Goal: Task Accomplishment & Management: Complete application form

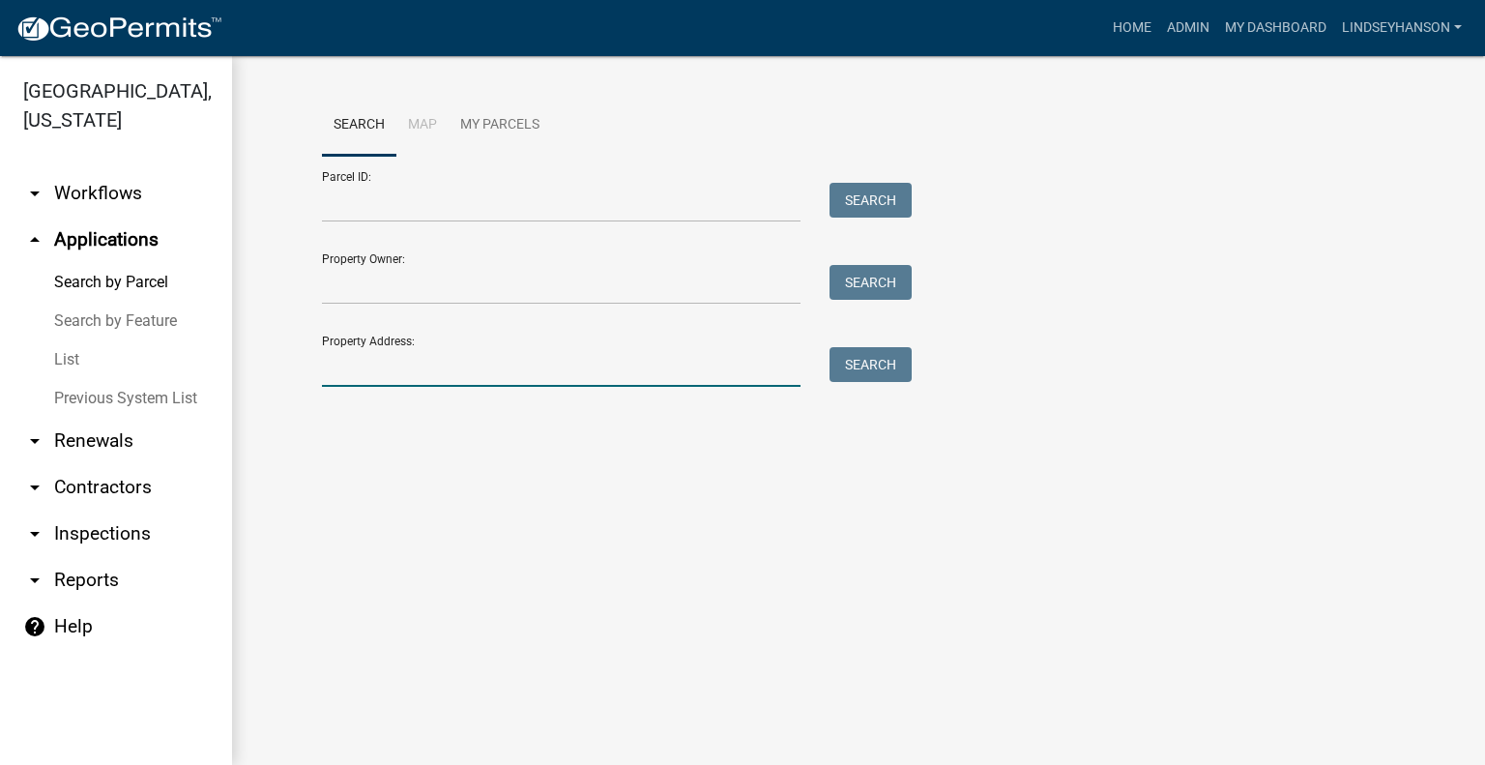
click at [518, 366] on input "Property Address:" at bounding box center [561, 367] width 479 height 40
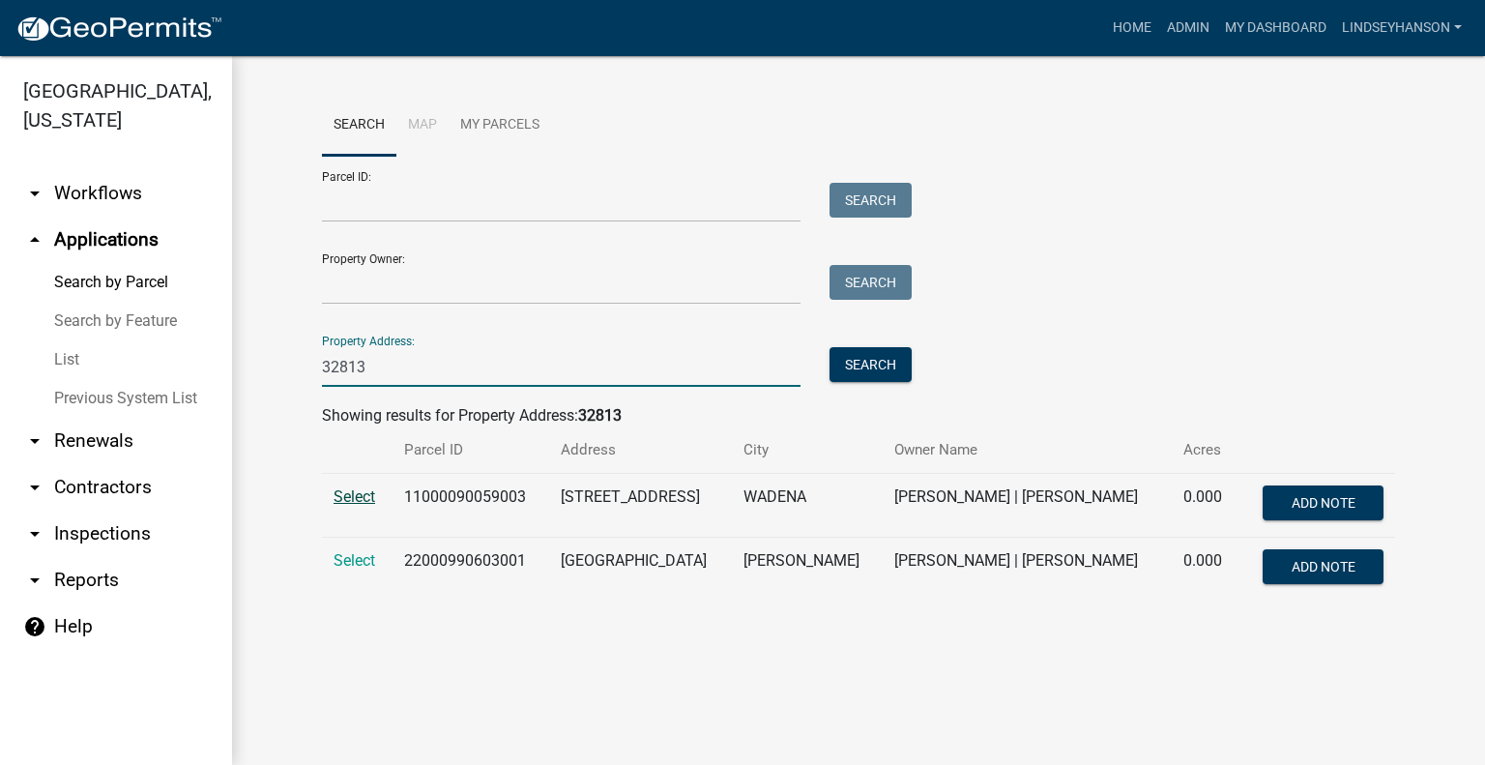
type input "32813"
click at [355, 494] on span "Select" at bounding box center [355, 496] width 42 height 18
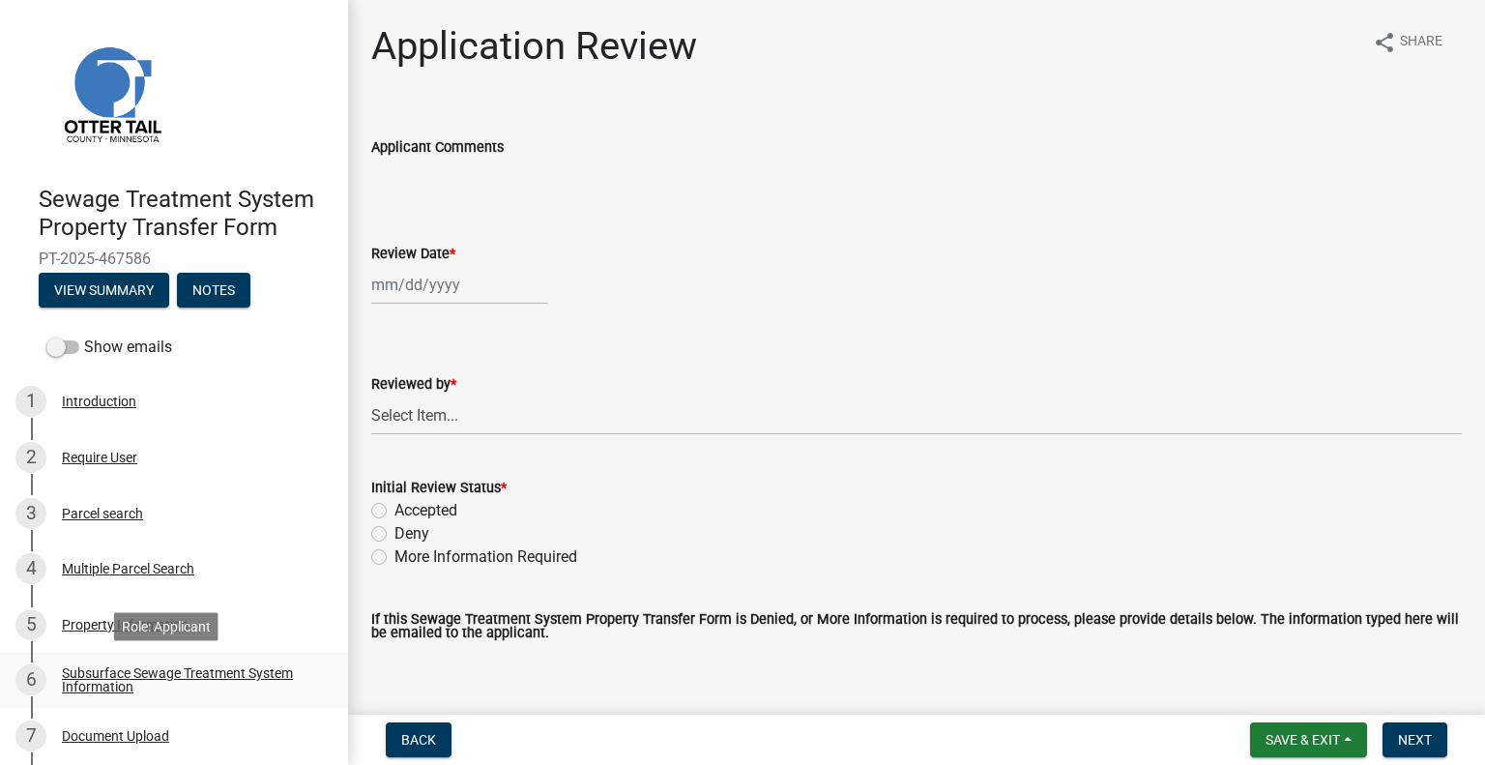
click at [263, 678] on div "Subsurface Sewage Treatment System Information" at bounding box center [189, 679] width 255 height 27
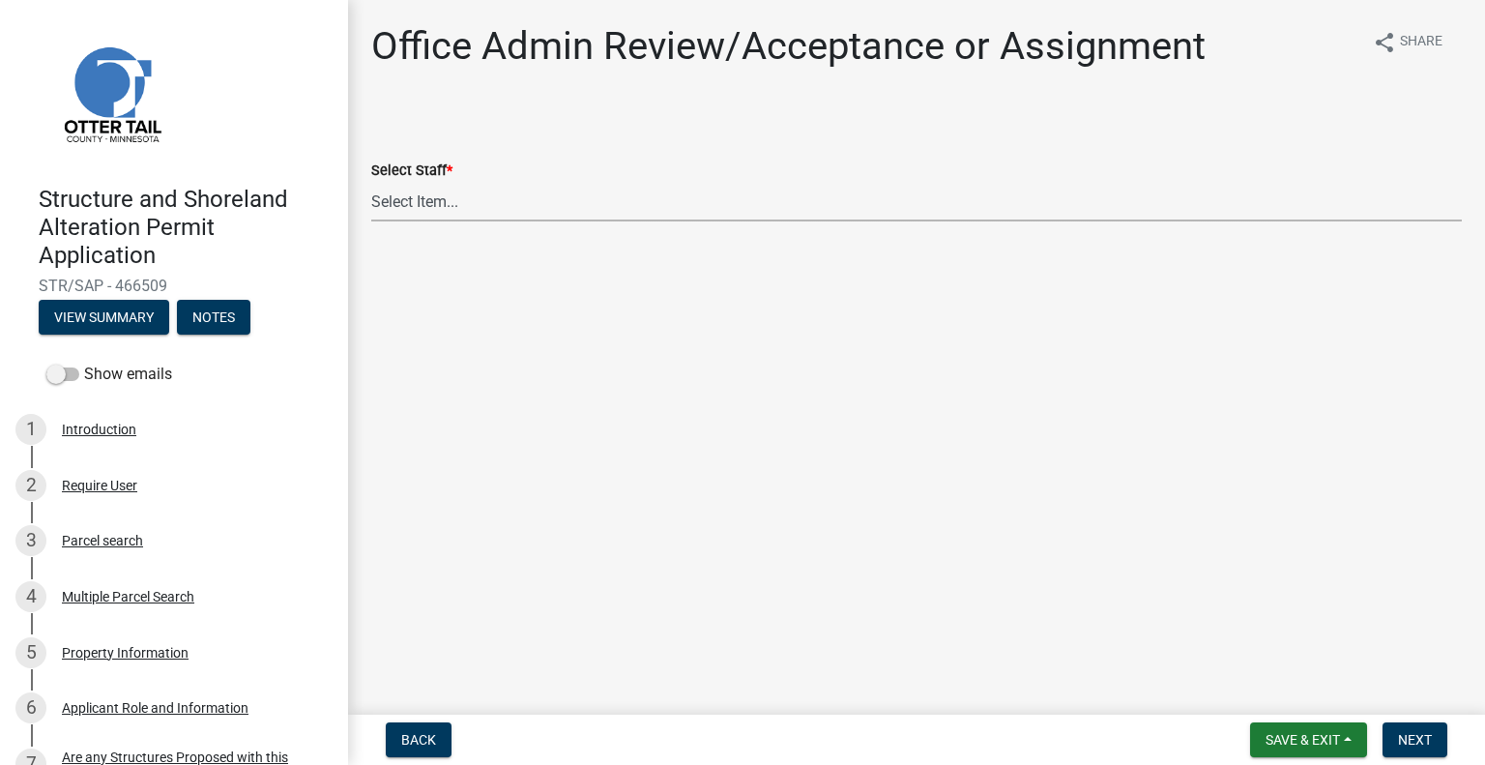
click at [478, 192] on select "Select Item... [PERSON_NAME] ([EMAIL_ADDRESS][DOMAIN_NAME]) [PERSON_NAME] ([EMA…" at bounding box center [916, 202] width 1091 height 40
click at [371, 182] on select "Select Item... [PERSON_NAME] ([EMAIL_ADDRESS][DOMAIN_NAME]) [PERSON_NAME] ([EMA…" at bounding box center [916, 202] width 1091 height 40
select select "587f38f5-c90e-4c12-9e10-d3e23909bbca"
click at [1408, 729] on button "Next" at bounding box center [1415, 739] width 65 height 35
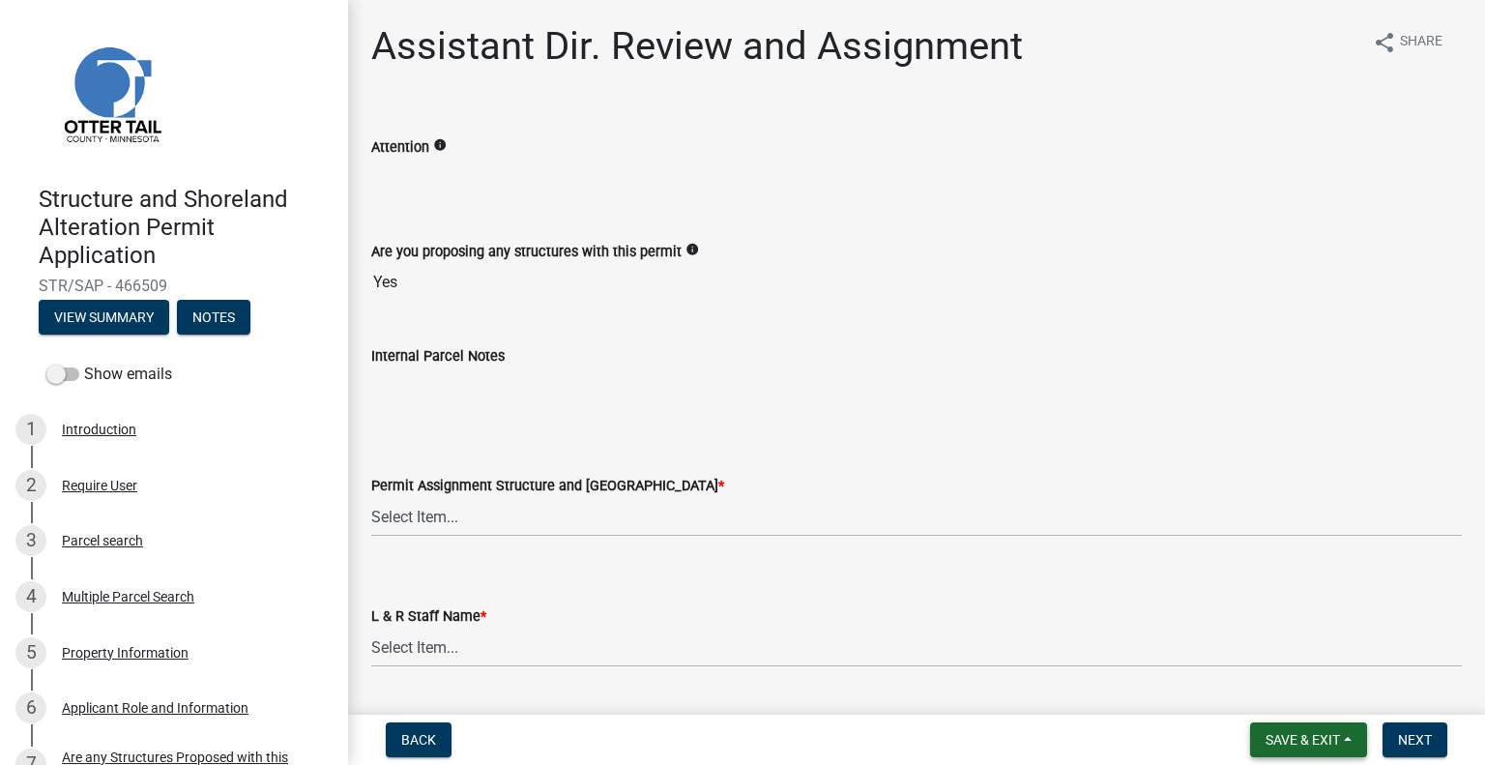
drag, startPoint x: 1299, startPoint y: 751, endPoint x: 1289, endPoint y: 732, distance: 21.6
click at [1299, 751] on button "Save & Exit" at bounding box center [1308, 739] width 117 height 35
click at [1265, 694] on button "Save & Exit" at bounding box center [1290, 689] width 155 height 46
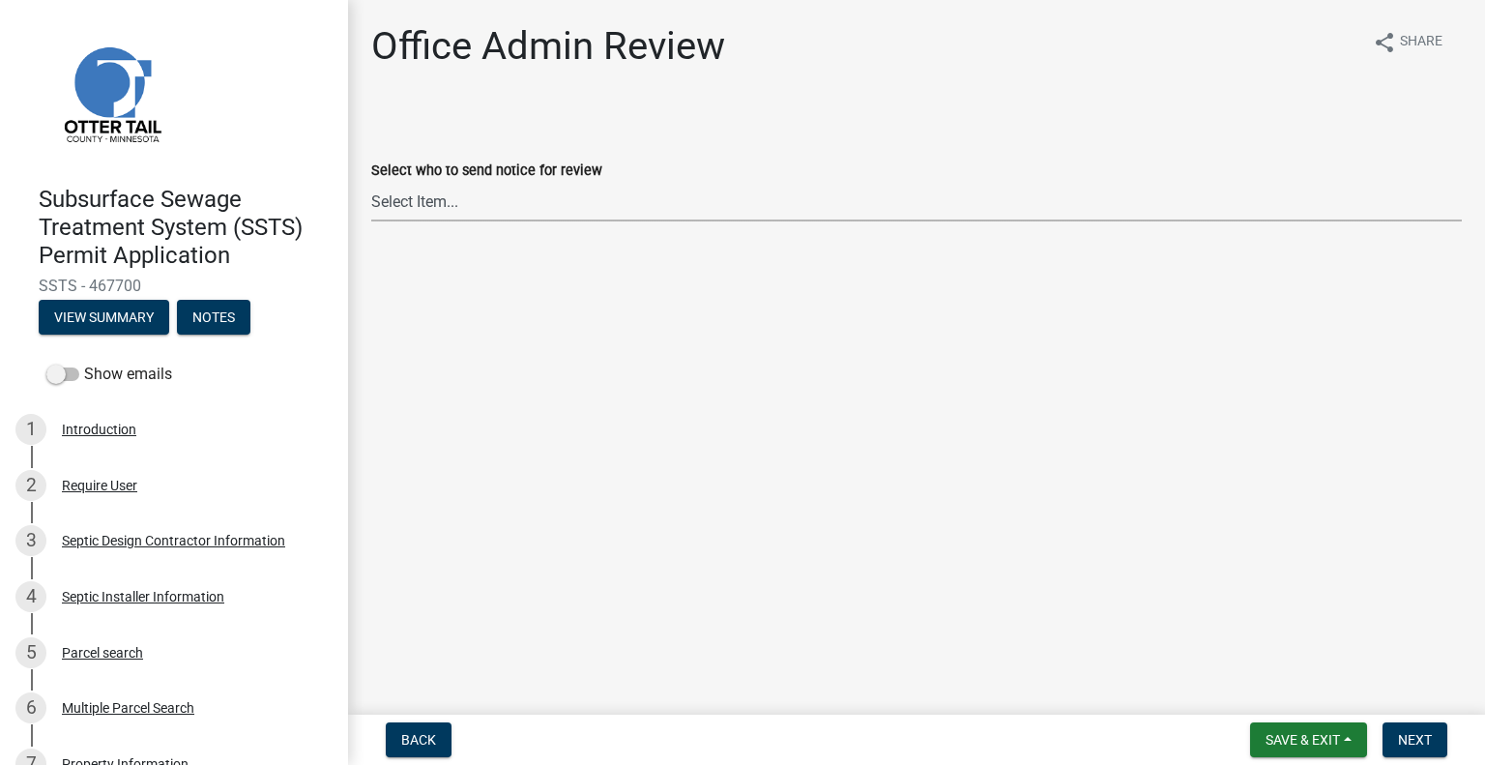
click at [425, 210] on select "Select Item... [PERSON_NAME] ([EMAIL_ADDRESS][DOMAIN_NAME]) [PERSON_NAME] ([EMA…" at bounding box center [916, 202] width 1091 height 40
click at [371, 182] on select "Select Item... [PERSON_NAME] ([EMAIL_ADDRESS][DOMAIN_NAME]) [PERSON_NAME] ([EMA…" at bounding box center [916, 202] width 1091 height 40
select select "587f38f5-c90e-4c12-9e10-d3e23909bbca"
click at [1415, 741] on span "Next" at bounding box center [1415, 739] width 34 height 15
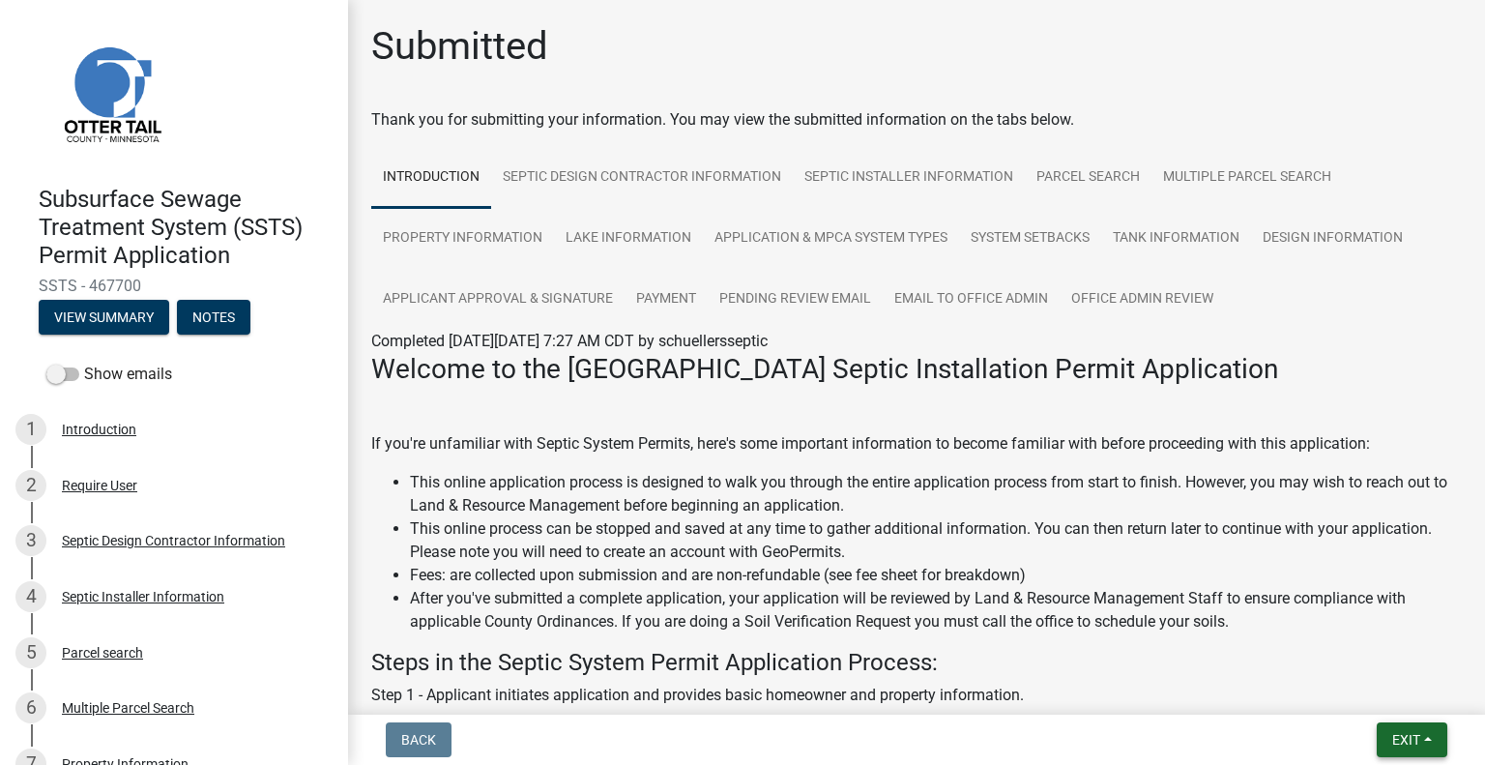
drag, startPoint x: 1412, startPoint y: 746, endPoint x: 1409, endPoint y: 734, distance: 12.0
click at [1412, 745] on span "Exit" at bounding box center [1406, 739] width 28 height 15
click at [1378, 698] on button "Save & Exit" at bounding box center [1371, 689] width 155 height 46
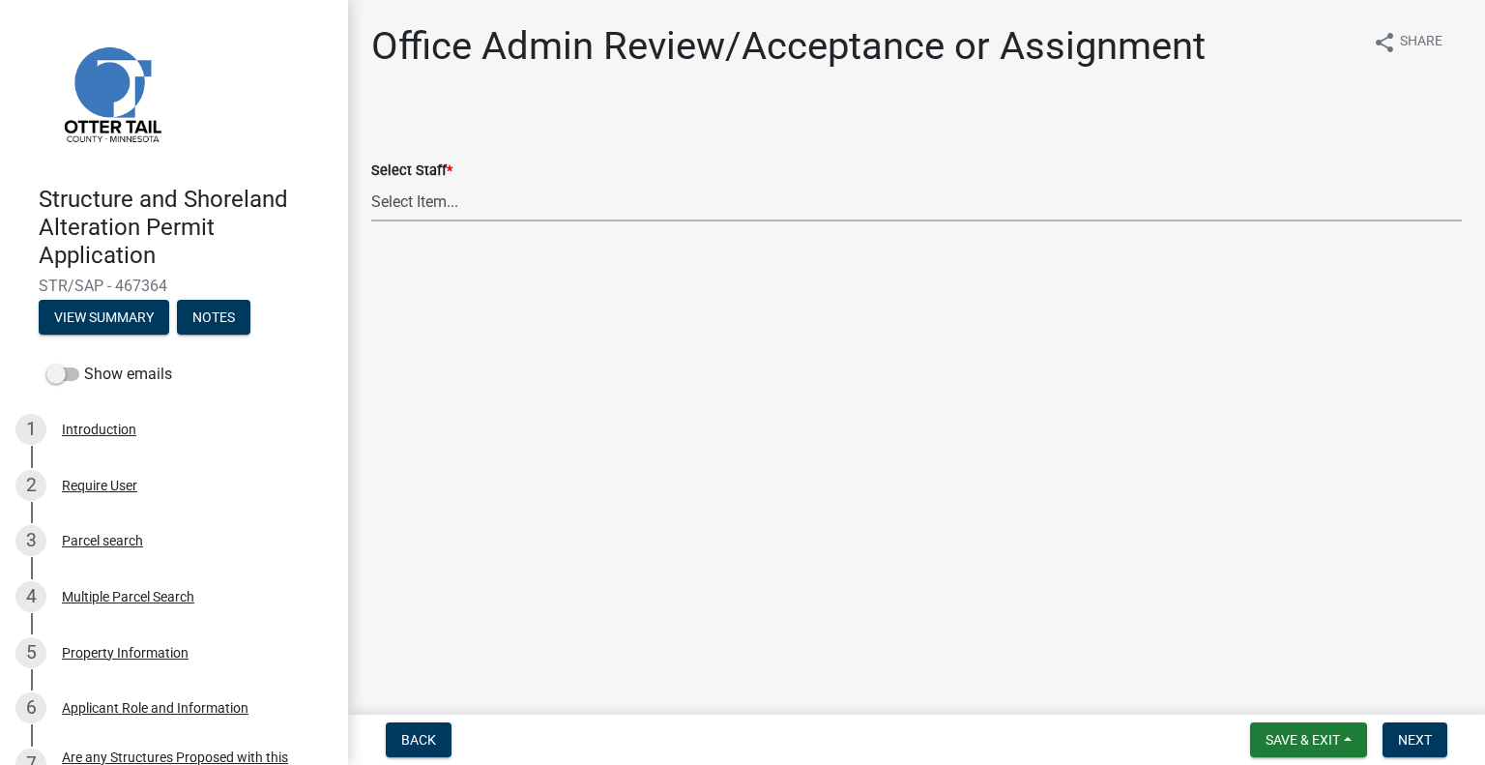
click at [472, 201] on select "Select Item... [PERSON_NAME] ([EMAIL_ADDRESS][DOMAIN_NAME]) [PERSON_NAME] ([EMA…" at bounding box center [916, 202] width 1091 height 40
click at [371, 182] on select "Select Item... [PERSON_NAME] ([EMAIL_ADDRESS][DOMAIN_NAME]) [PERSON_NAME] ([EMA…" at bounding box center [916, 202] width 1091 height 40
select select "587f38f5-c90e-4c12-9e10-d3e23909bbca"
click at [1416, 741] on span "Next" at bounding box center [1415, 739] width 34 height 15
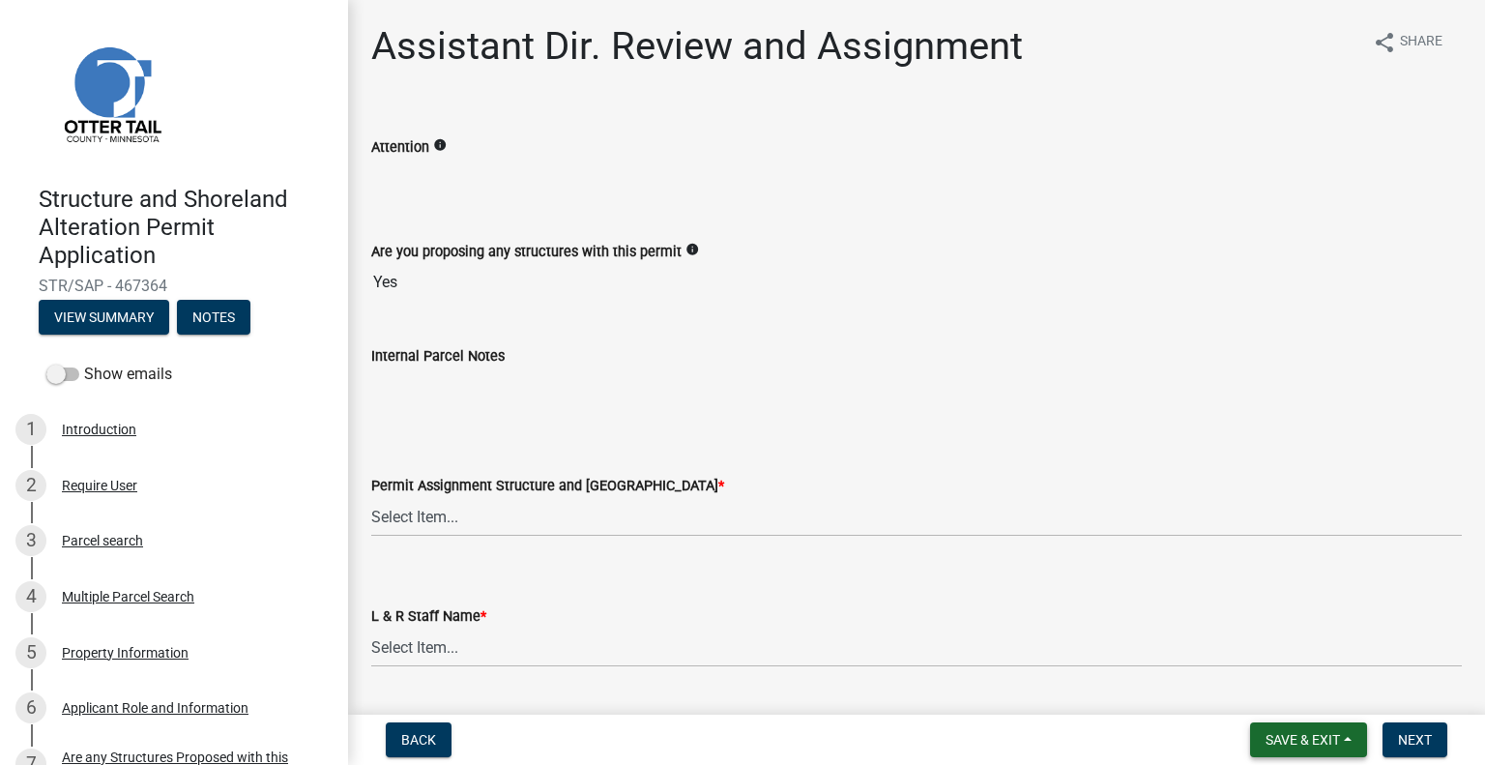
click at [1336, 737] on span "Save & Exit" at bounding box center [1303, 739] width 74 height 15
click at [1298, 692] on button "Save & Exit" at bounding box center [1290, 689] width 155 height 46
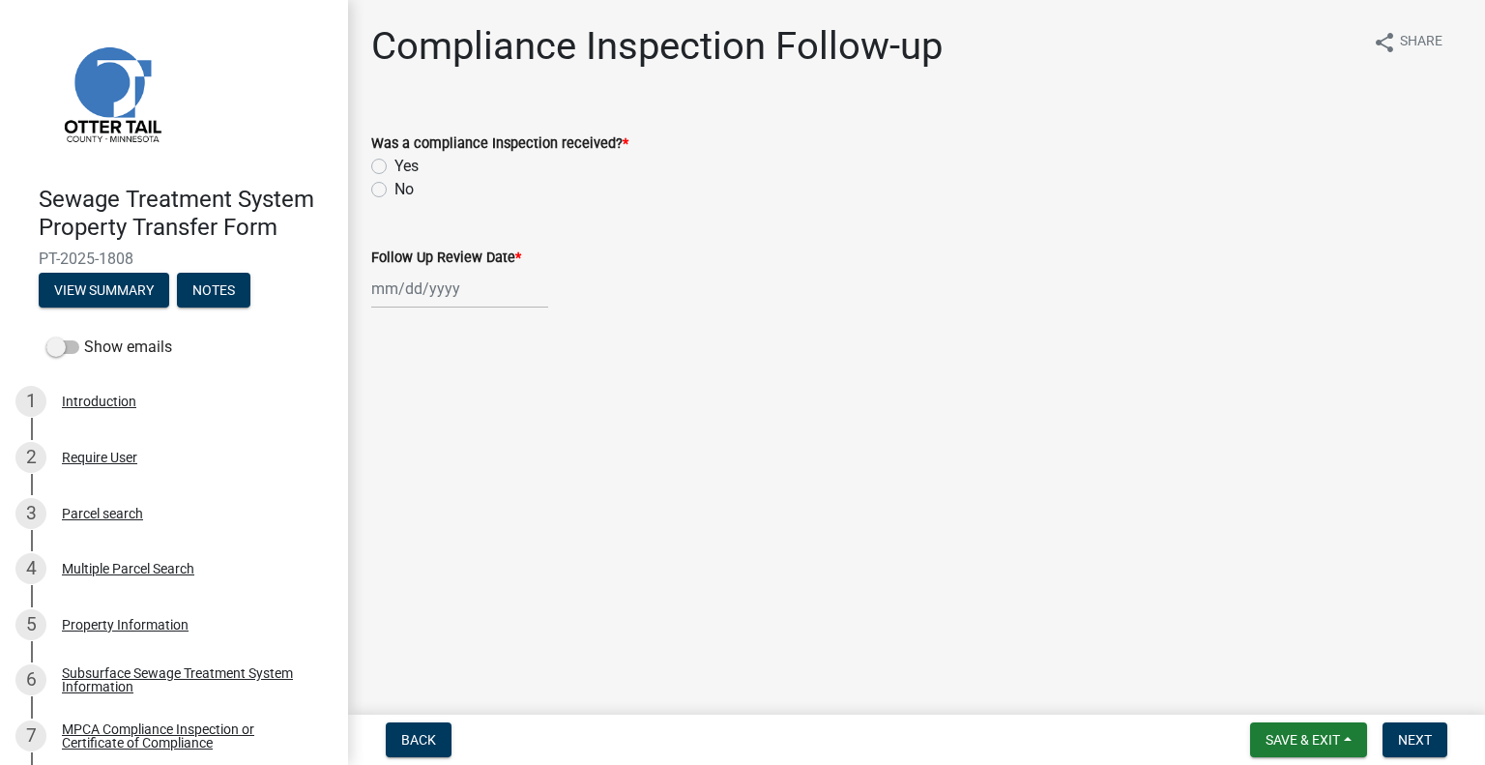
click at [395, 194] on label "No" at bounding box center [404, 189] width 19 height 23
click at [395, 190] on input "No" at bounding box center [401, 184] width 13 height 13
radio input "true"
select select "8"
select select "2025"
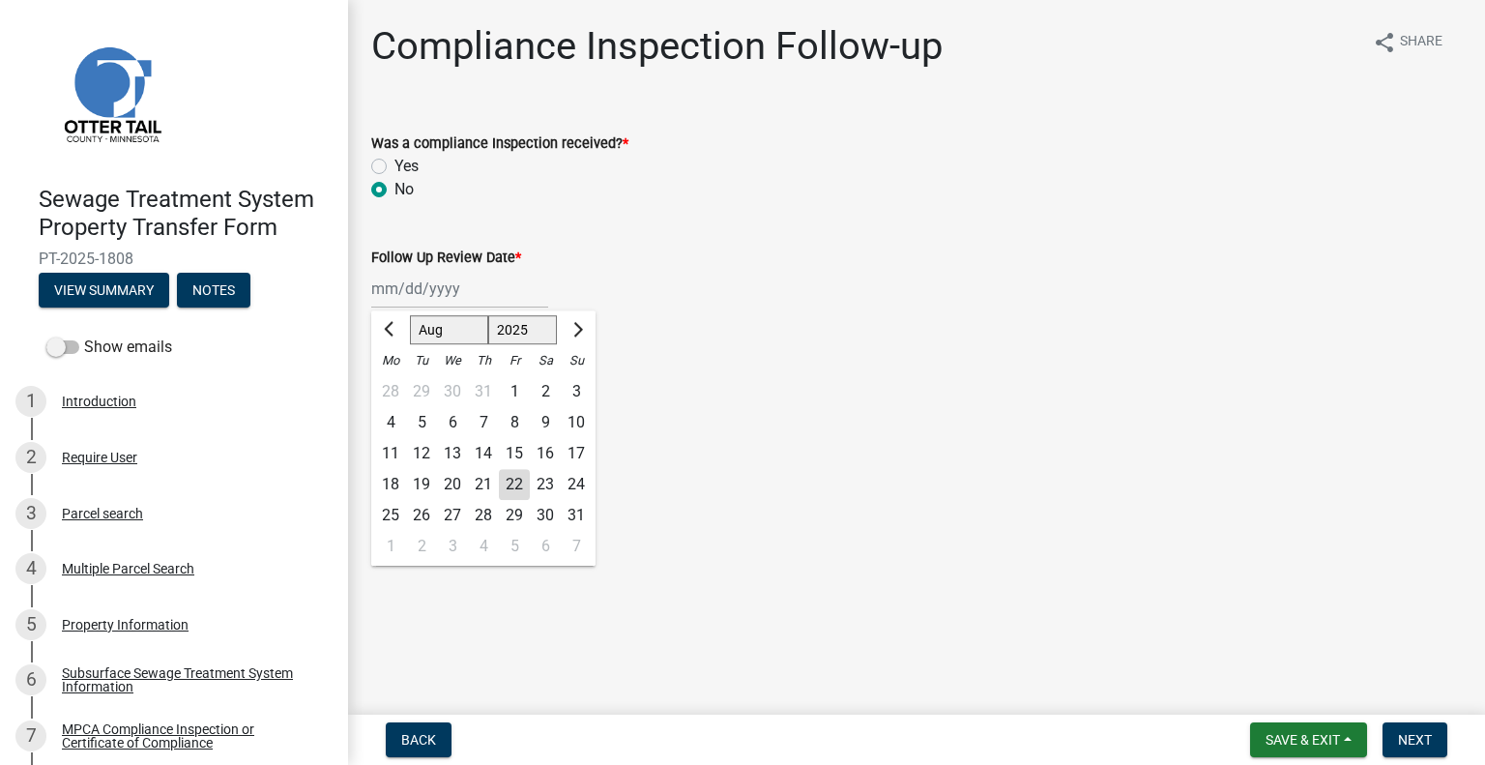
click at [449, 289] on div "Jan Feb Mar Apr May Jun Jul Aug Sep Oct Nov Dec 1525 1526 1527 1528 1529 1530 1…" at bounding box center [459, 289] width 177 height 40
click at [514, 483] on div "22" at bounding box center [514, 484] width 31 height 31
type input "08/22/2025"
click at [1421, 734] on span "Next" at bounding box center [1415, 739] width 34 height 15
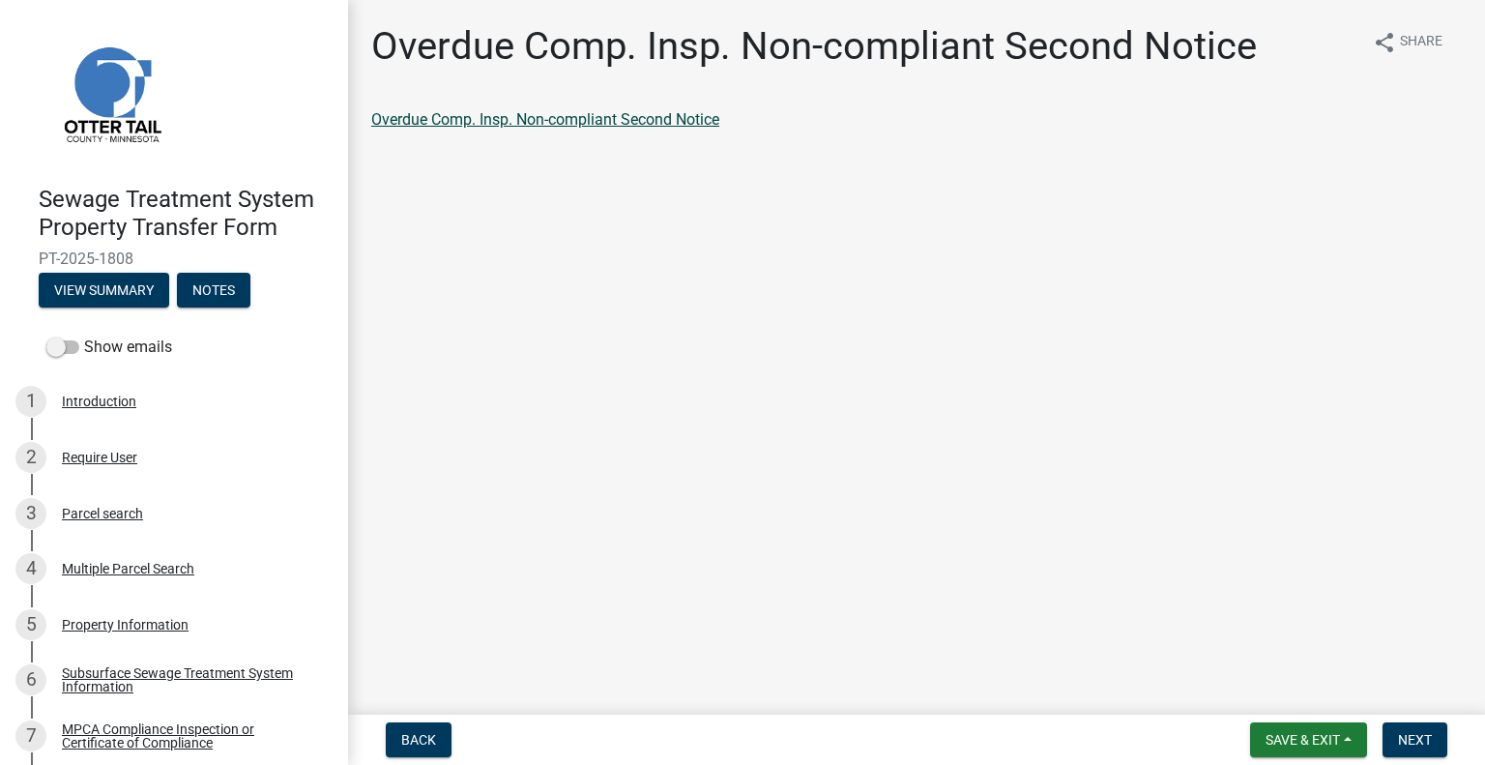
click at [615, 119] on link "Overdue Comp. Insp. Non-compliant Second Notice" at bounding box center [545, 119] width 348 height 18
click at [1427, 732] on span "Next" at bounding box center [1415, 739] width 34 height 15
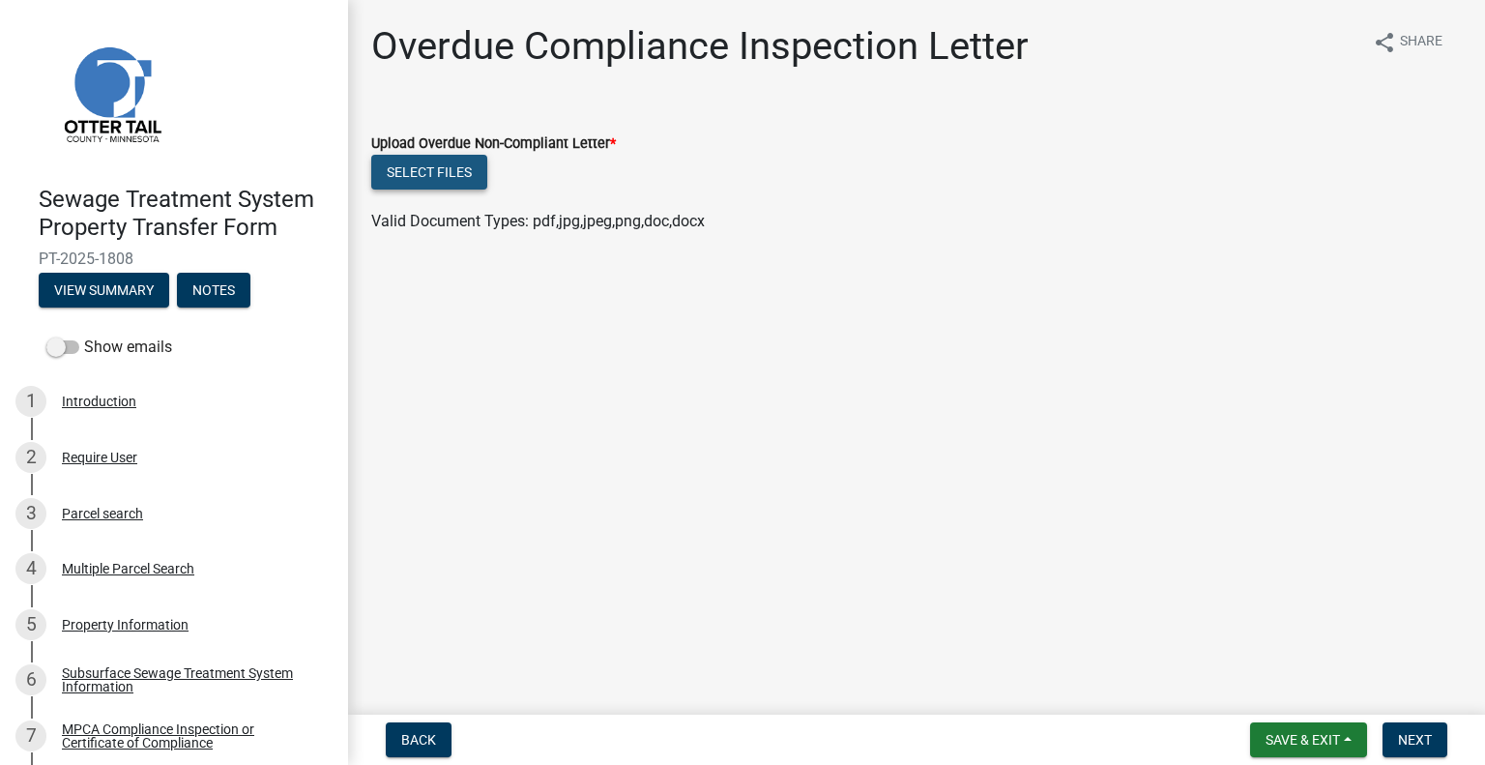
click at [419, 173] on button "Select files" at bounding box center [429, 172] width 116 height 35
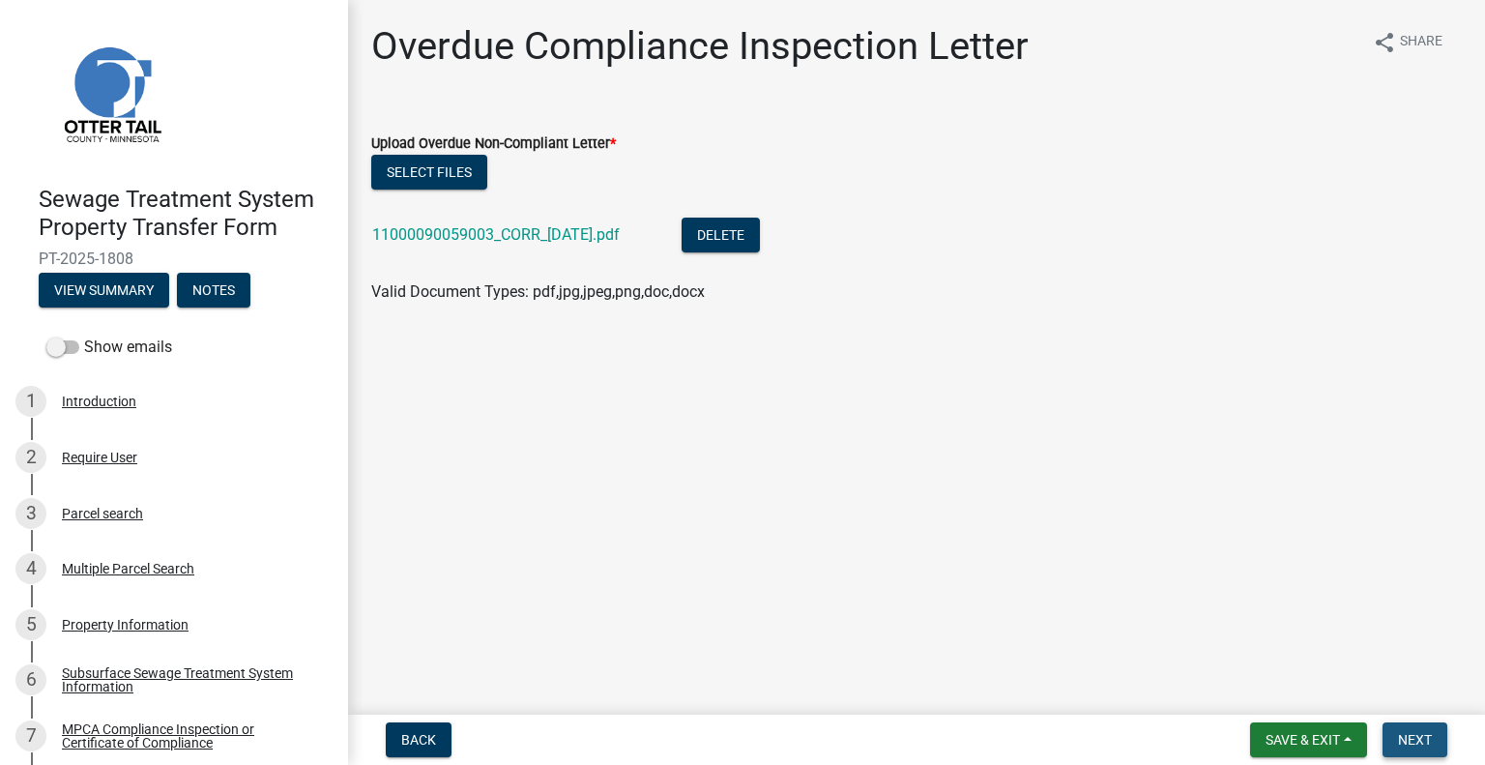
click at [1404, 746] on span "Next" at bounding box center [1415, 739] width 34 height 15
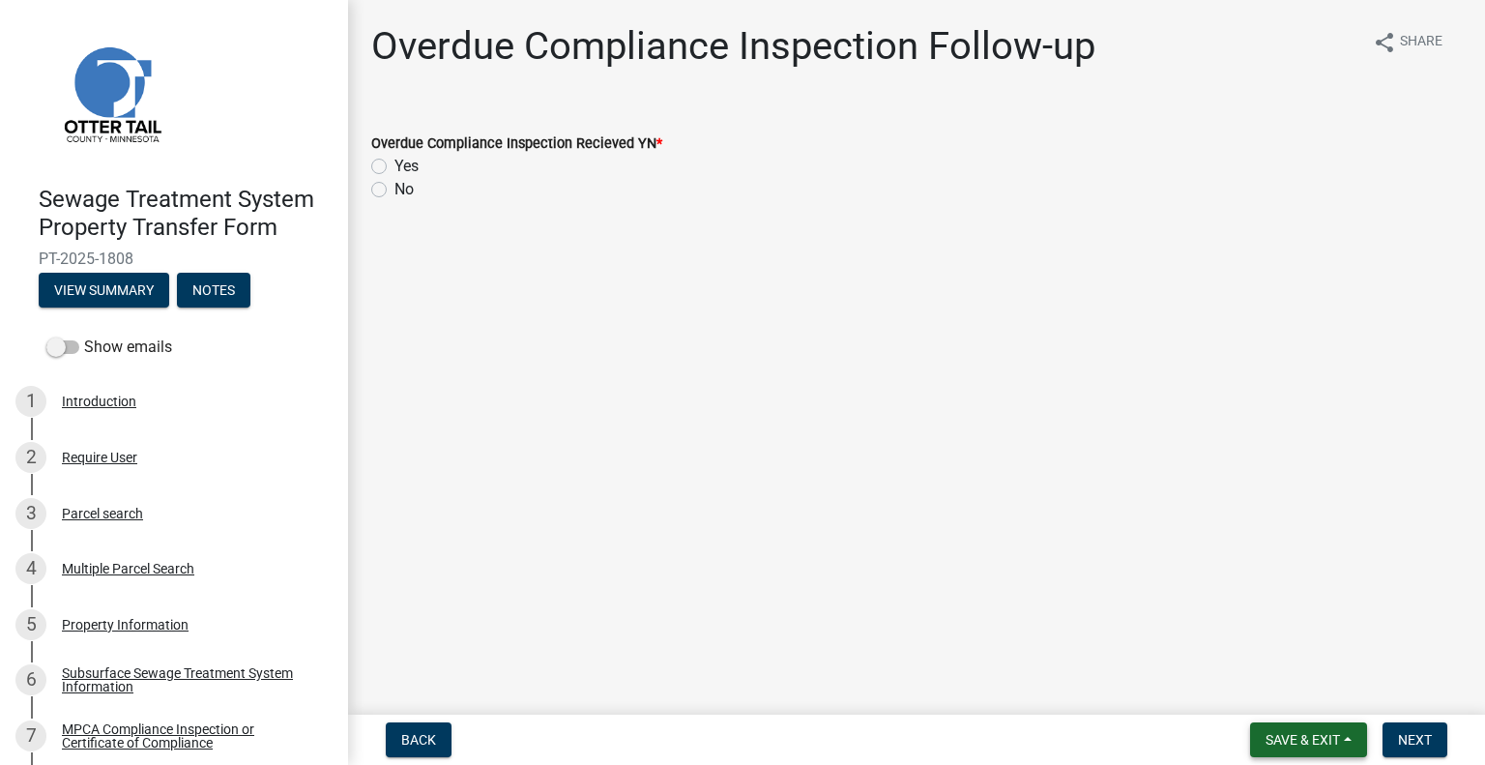
click at [1305, 737] on span "Save & Exit" at bounding box center [1303, 739] width 74 height 15
click at [1270, 690] on button "Save & Exit" at bounding box center [1290, 689] width 155 height 46
